Goal: Communication & Community: Connect with others

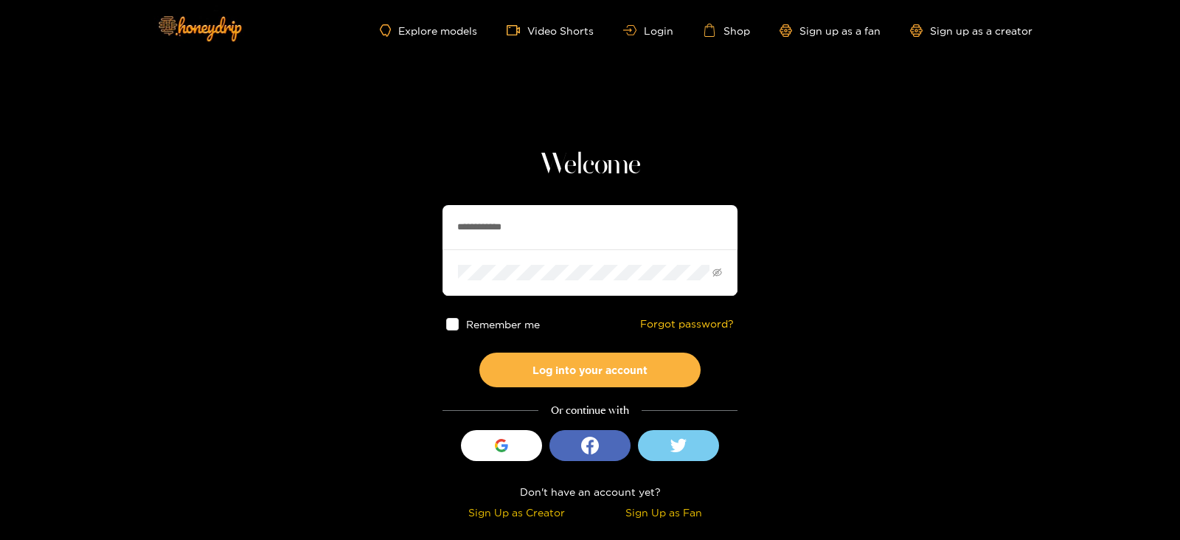
click at [524, 220] on input "**********" at bounding box center [589, 227] width 295 height 44
type input "**********"
click at [479, 352] on button "Log into your account" at bounding box center [589, 369] width 221 height 35
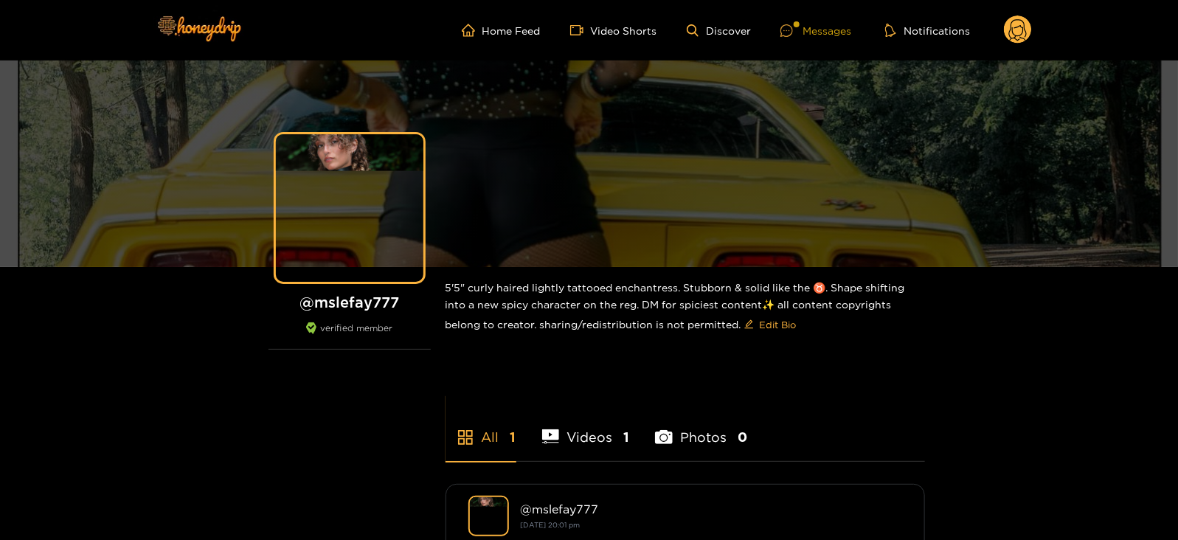
click at [797, 32] on div at bounding box center [791, 30] width 22 height 13
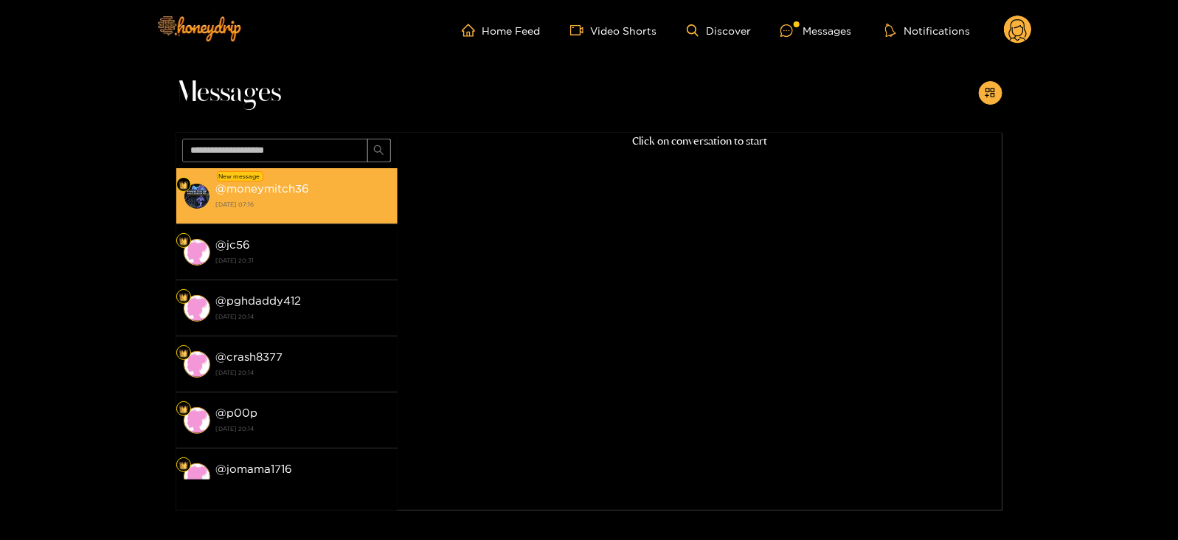
click at [334, 198] on strong "[DATE] 07:16" at bounding box center [303, 204] width 174 height 13
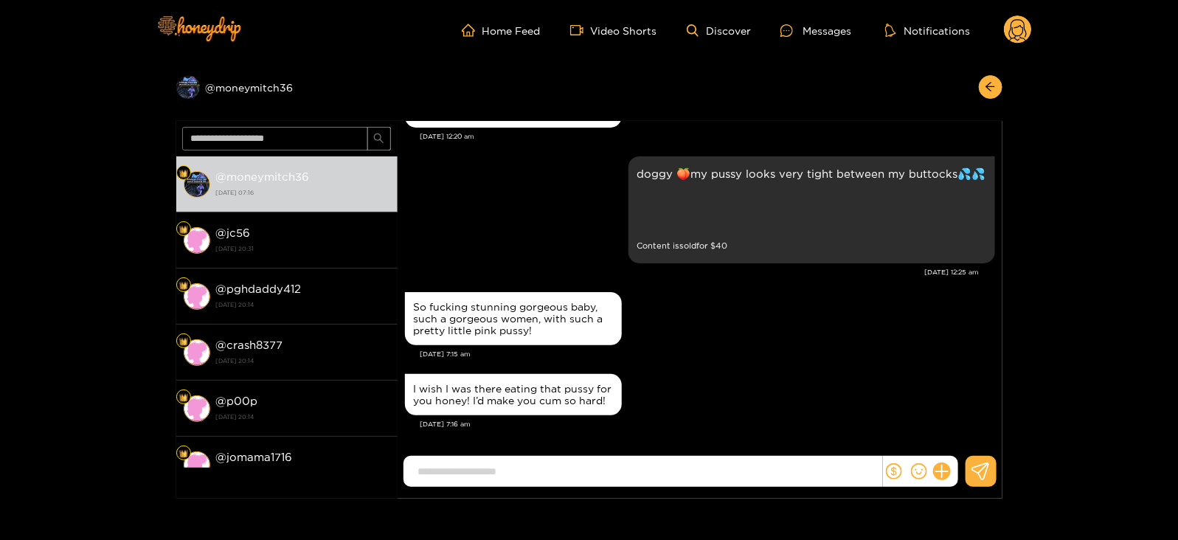
scroll to position [1704, 0]
click at [681, 205] on div "Preview" at bounding box center [696, 211] width 37 height 37
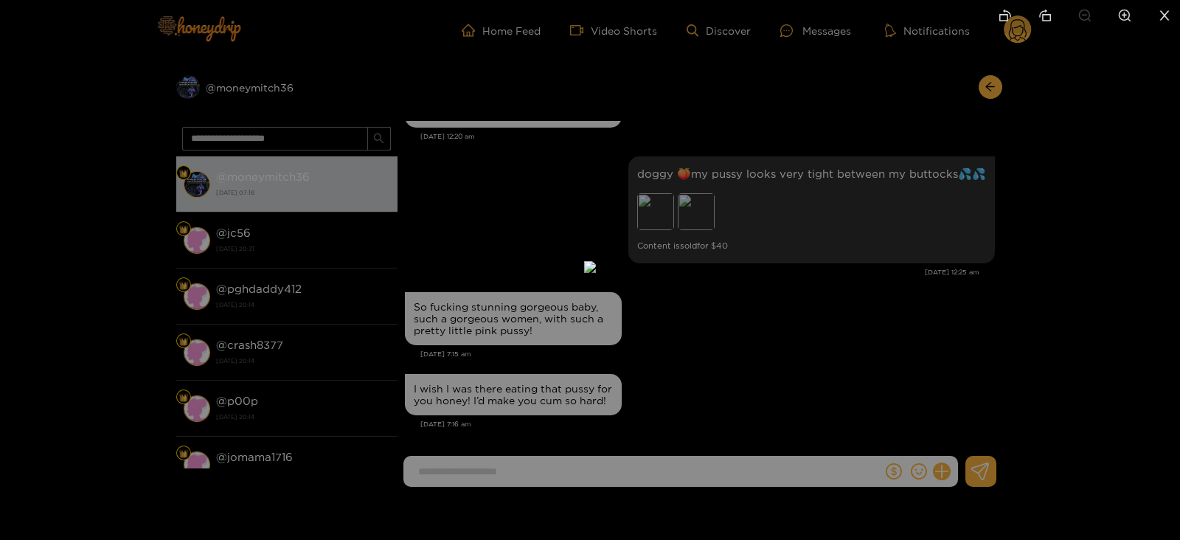
click at [759, 271] on div at bounding box center [590, 270] width 1180 height 540
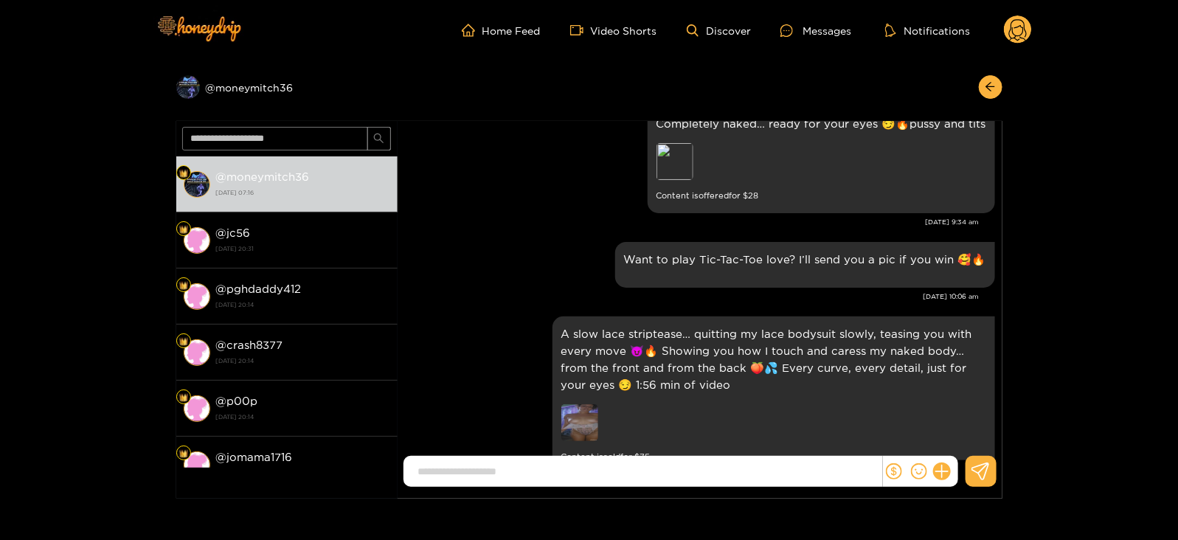
scroll to position [940, 0]
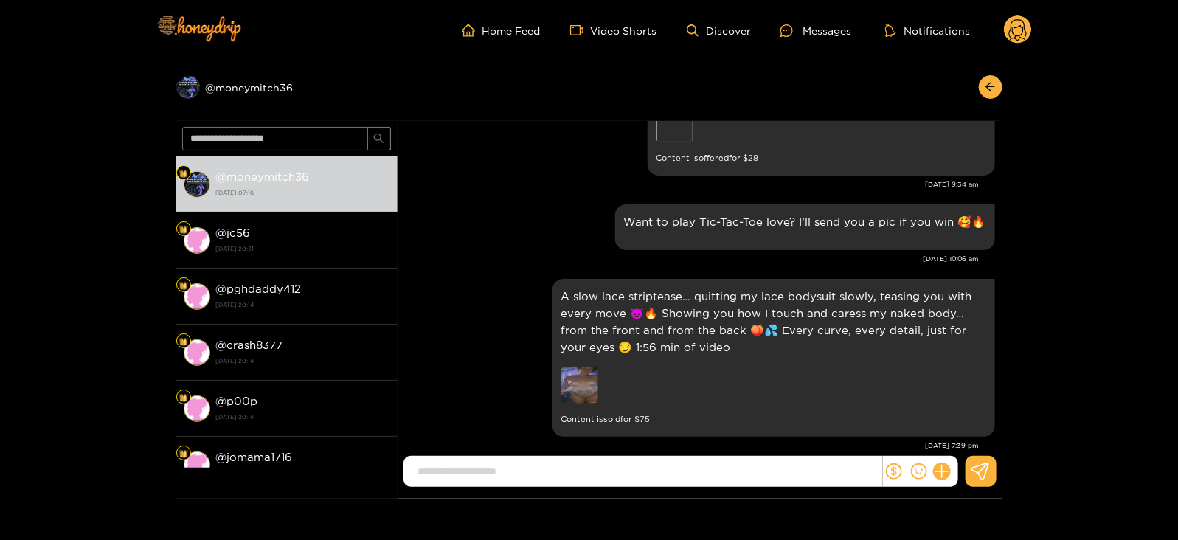
click at [1014, 39] on circle at bounding box center [1018, 29] width 28 height 28
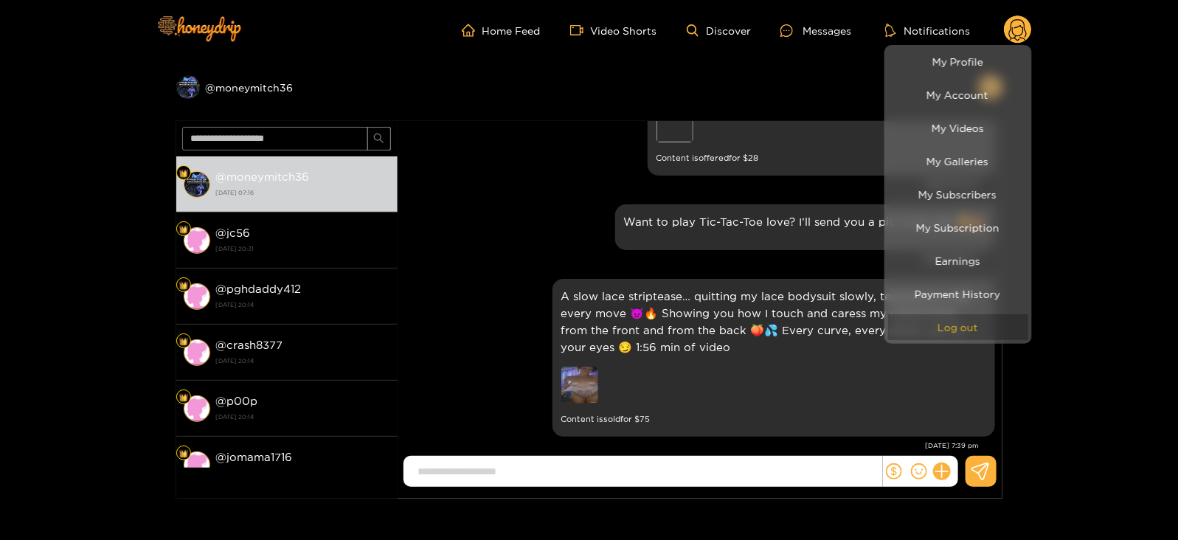
click at [933, 319] on button "Log out" at bounding box center [958, 327] width 140 height 26
